Goal: Leave review/rating: Leave review/rating

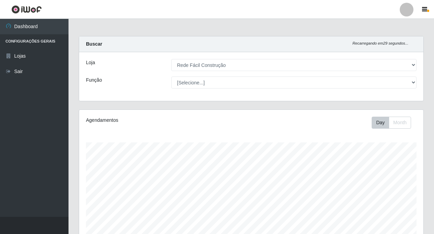
select select "318"
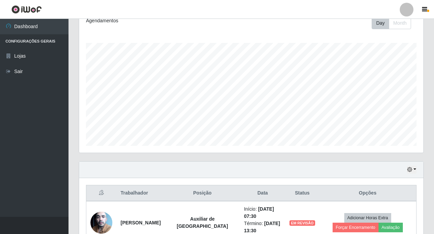
scroll to position [142, 0]
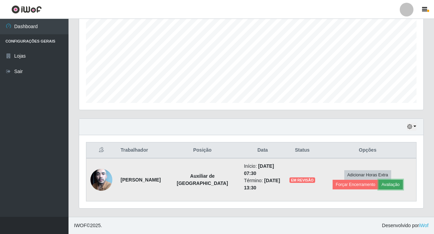
click at [379, 184] on button "Avaliação" at bounding box center [391, 184] width 24 height 10
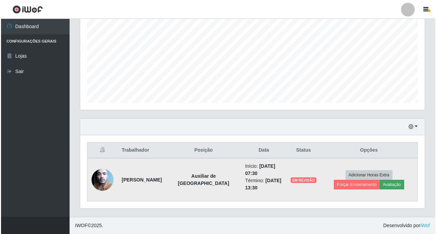
scroll to position [142, 341]
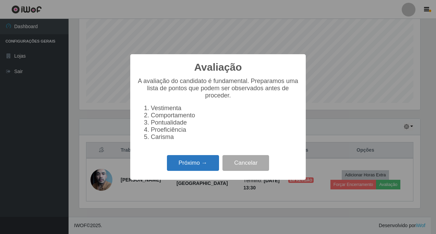
click at [197, 170] on button "Próximo →" at bounding box center [193, 163] width 52 height 16
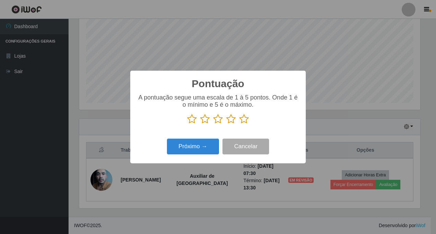
click at [243, 121] on icon at bounding box center [244, 119] width 10 height 10
click at [239, 124] on input "radio" at bounding box center [239, 124] width 0 height 0
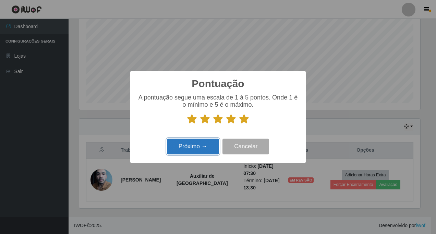
click at [189, 148] on button "Próximo →" at bounding box center [193, 146] width 52 height 16
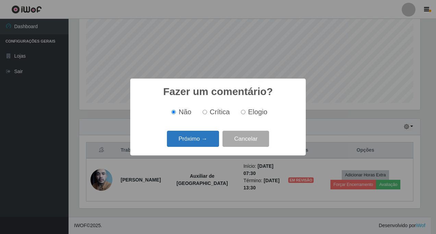
click at [195, 139] on button "Próximo →" at bounding box center [193, 139] width 52 height 16
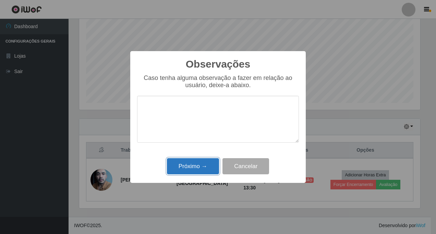
click at [195, 166] on button "Próximo →" at bounding box center [193, 166] width 52 height 16
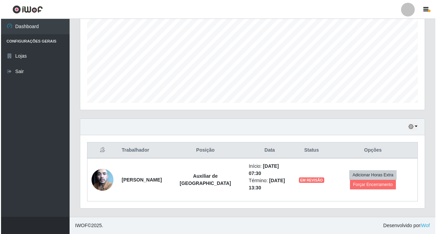
scroll to position [135, 0]
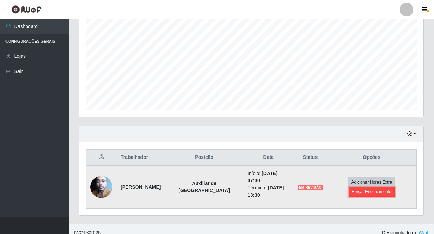
click at [368, 191] on button "Forçar Encerramento" at bounding box center [372, 192] width 46 height 10
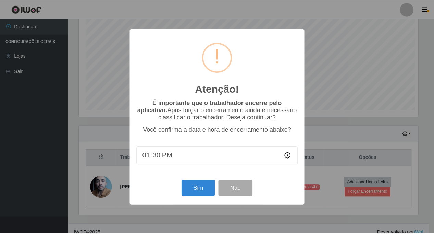
scroll to position [142, 341]
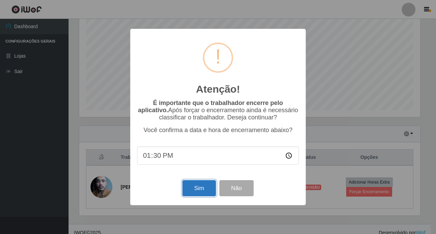
click at [202, 188] on button "Sim" at bounding box center [198, 188] width 33 height 16
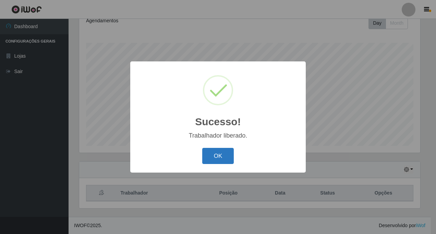
click at [222, 154] on button "OK" at bounding box center [218, 156] width 32 height 16
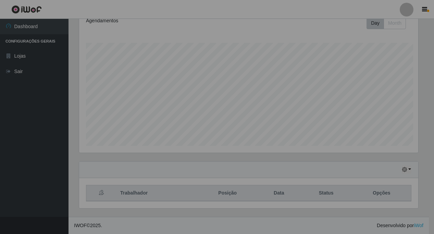
scroll to position [142, 344]
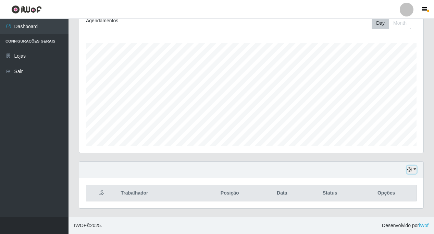
click at [416, 168] on button "button" at bounding box center [412, 169] width 10 height 8
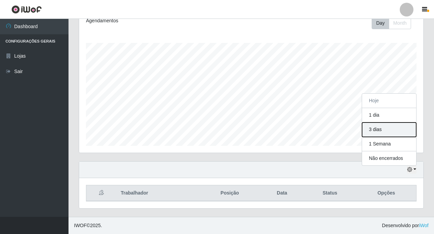
click at [377, 129] on button "3 dias" at bounding box center [389, 129] width 54 height 14
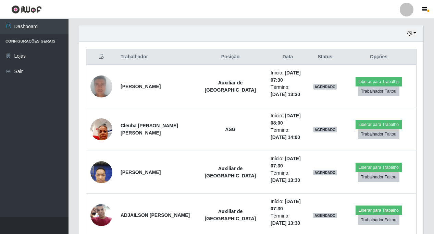
scroll to position [236, 0]
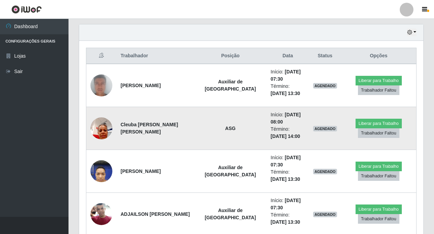
click at [100, 126] on img at bounding box center [101, 127] width 22 height 29
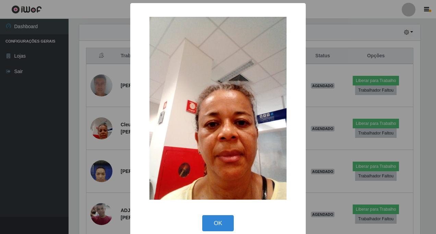
click at [100, 127] on div "× OK Cancel" at bounding box center [218, 117] width 436 height 234
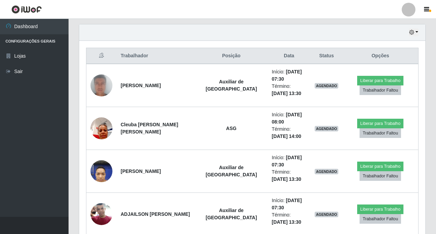
scroll to position [142, 344]
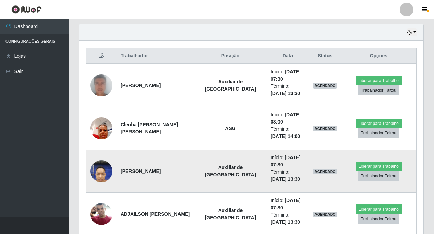
click at [100, 170] on img at bounding box center [101, 170] width 22 height 29
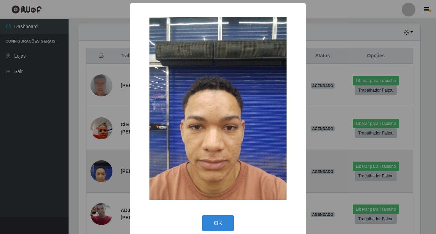
click at [100, 170] on div "× OK Cancel" at bounding box center [218, 117] width 436 height 234
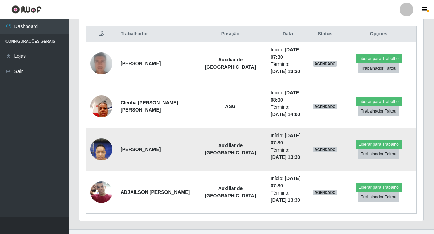
scroll to position [0, 0]
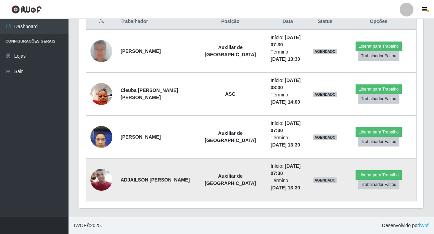
click at [102, 185] on img at bounding box center [101, 179] width 22 height 29
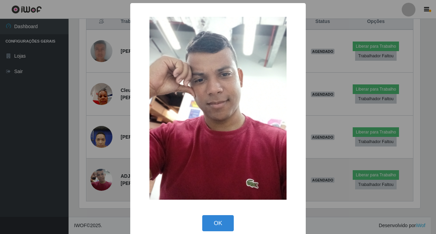
click at [102, 185] on div "× OK Cancel" at bounding box center [218, 117] width 436 height 234
